Goal: Task Accomplishment & Management: Use online tool/utility

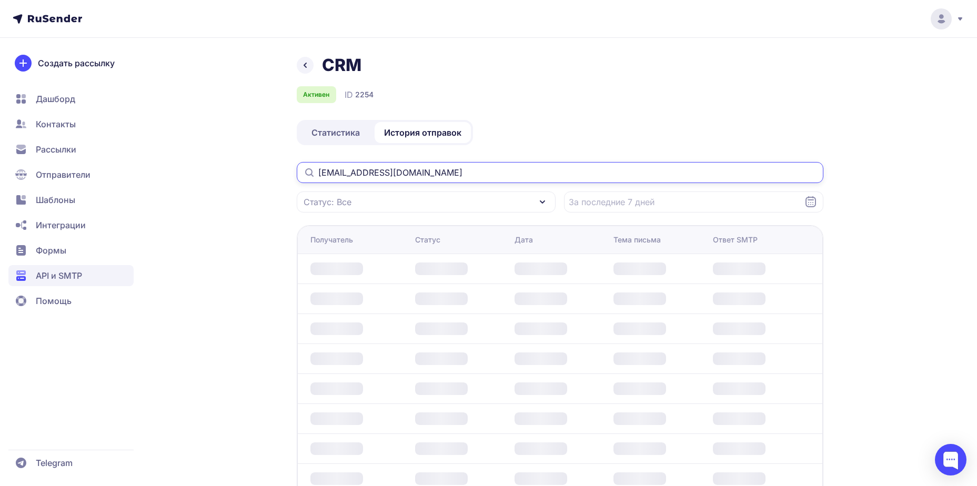
drag, startPoint x: 419, startPoint y: 174, endPoint x: 299, endPoint y: 173, distance: 119.4
click at [299, 173] on input "[EMAIL_ADDRESS][DOMAIN_NAME]" at bounding box center [560, 172] width 527 height 21
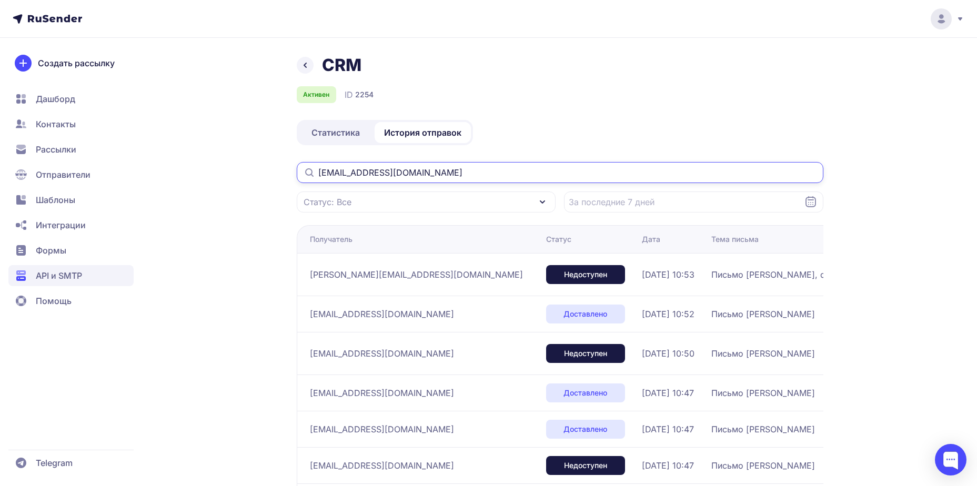
type input "[EMAIL_ADDRESS][DOMAIN_NAME]"
